Goal: Task Accomplishment & Management: Use online tool/utility

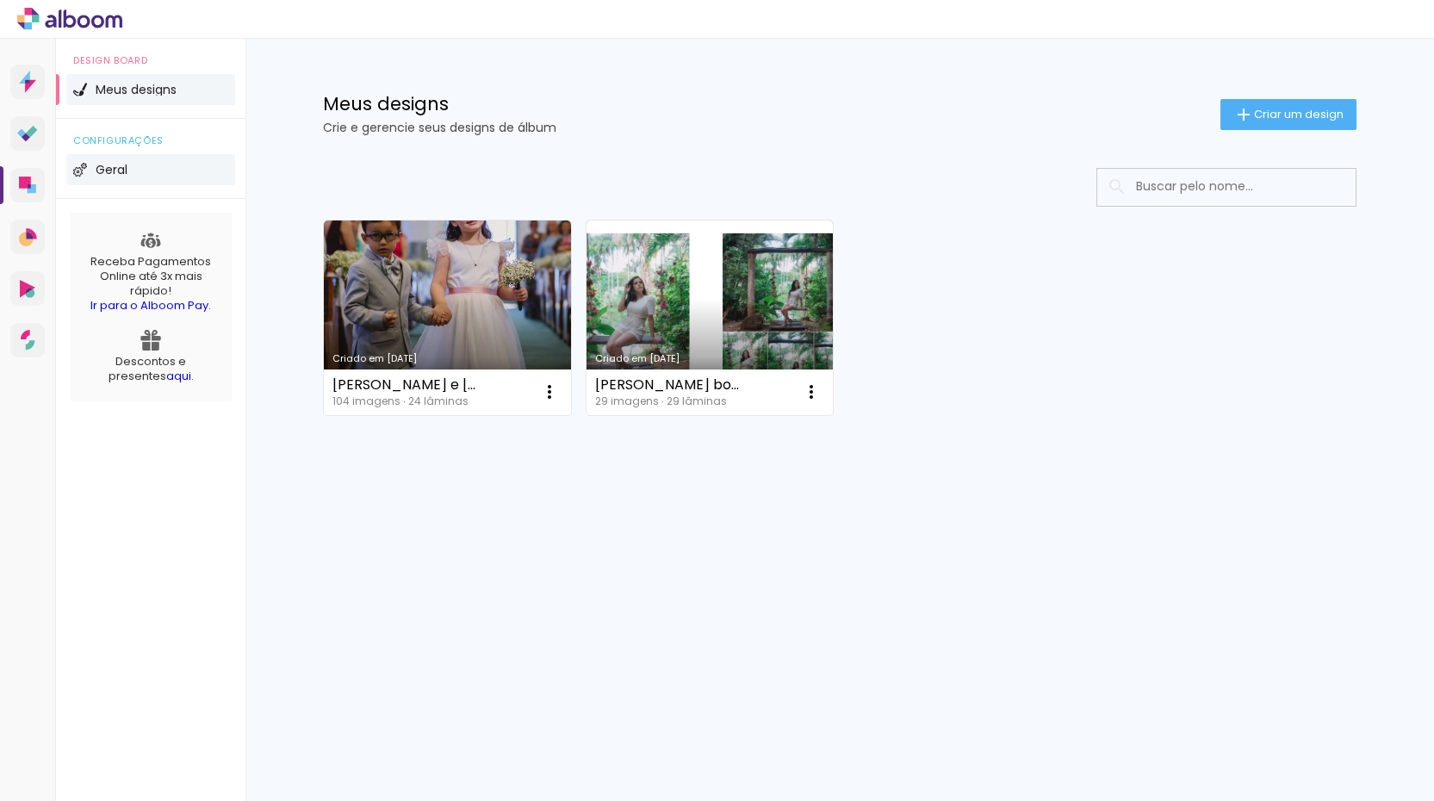
click at [118, 168] on span "Geral" at bounding box center [112, 170] width 32 height 12
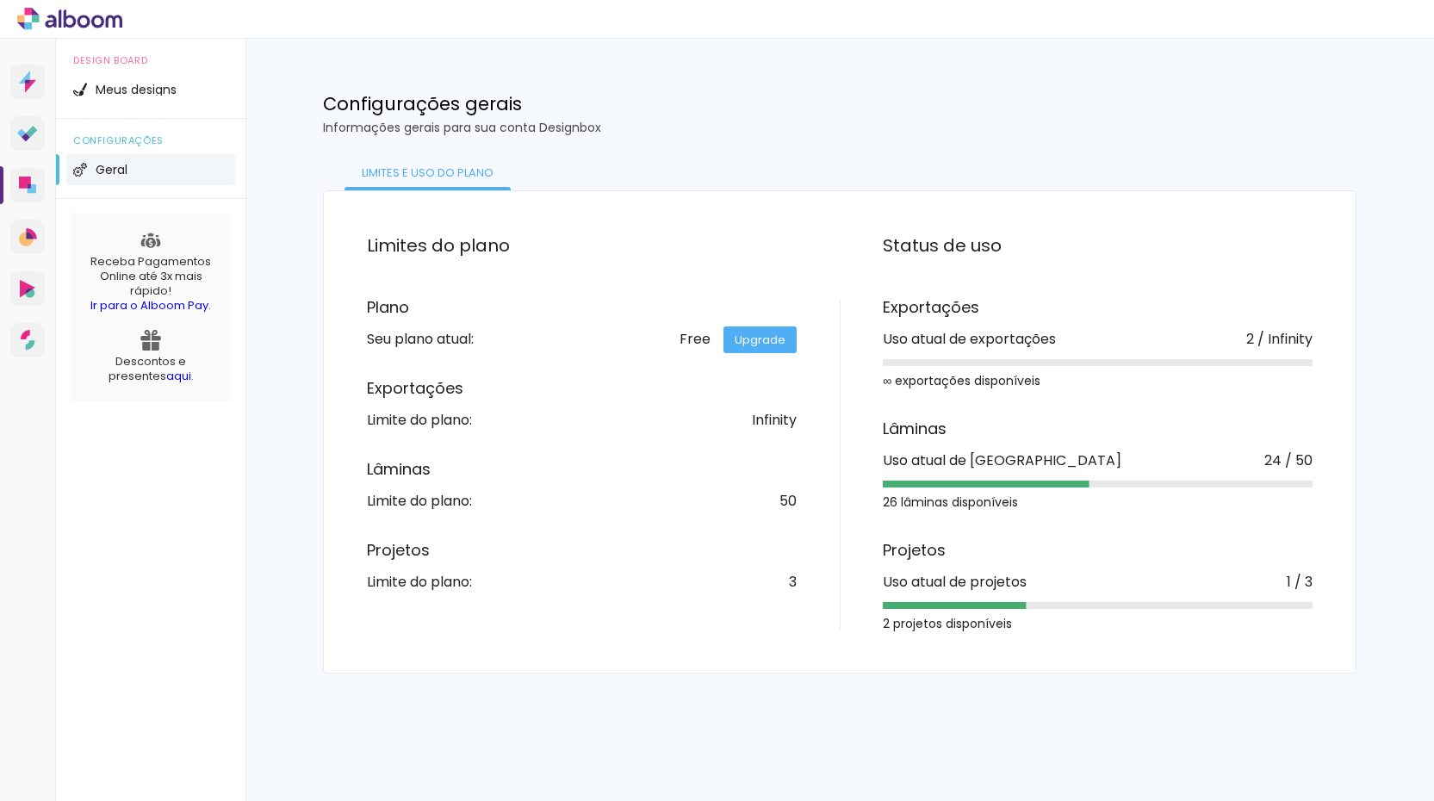
click at [939, 581] on div "Uso atual de projetos" at bounding box center [955, 582] width 144 height 14
click at [927, 624] on div "2 projetos disponíveis" at bounding box center [1098, 624] width 430 height 12
click at [34, 127] on icon at bounding box center [31, 131] width 11 height 11
